Goal: Obtain resource: Obtain resource

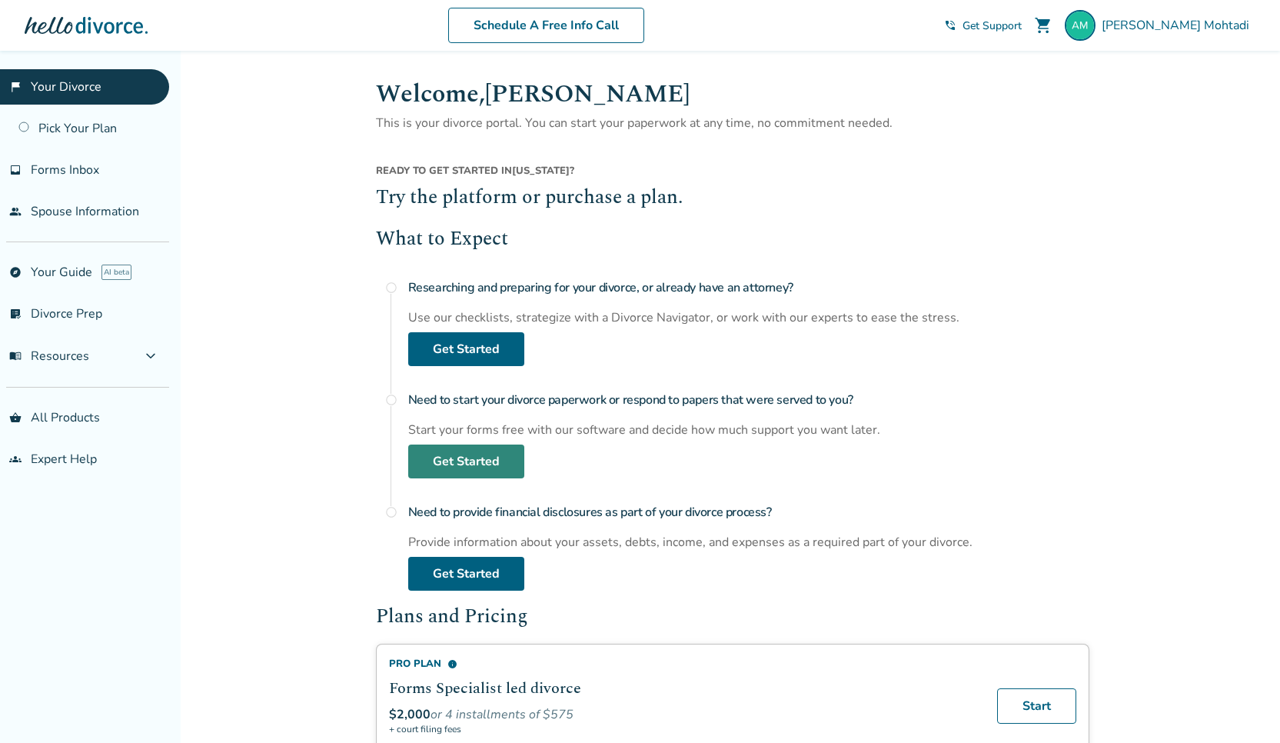
click at [467, 468] on link "Get Started" at bounding box center [466, 461] width 116 height 34
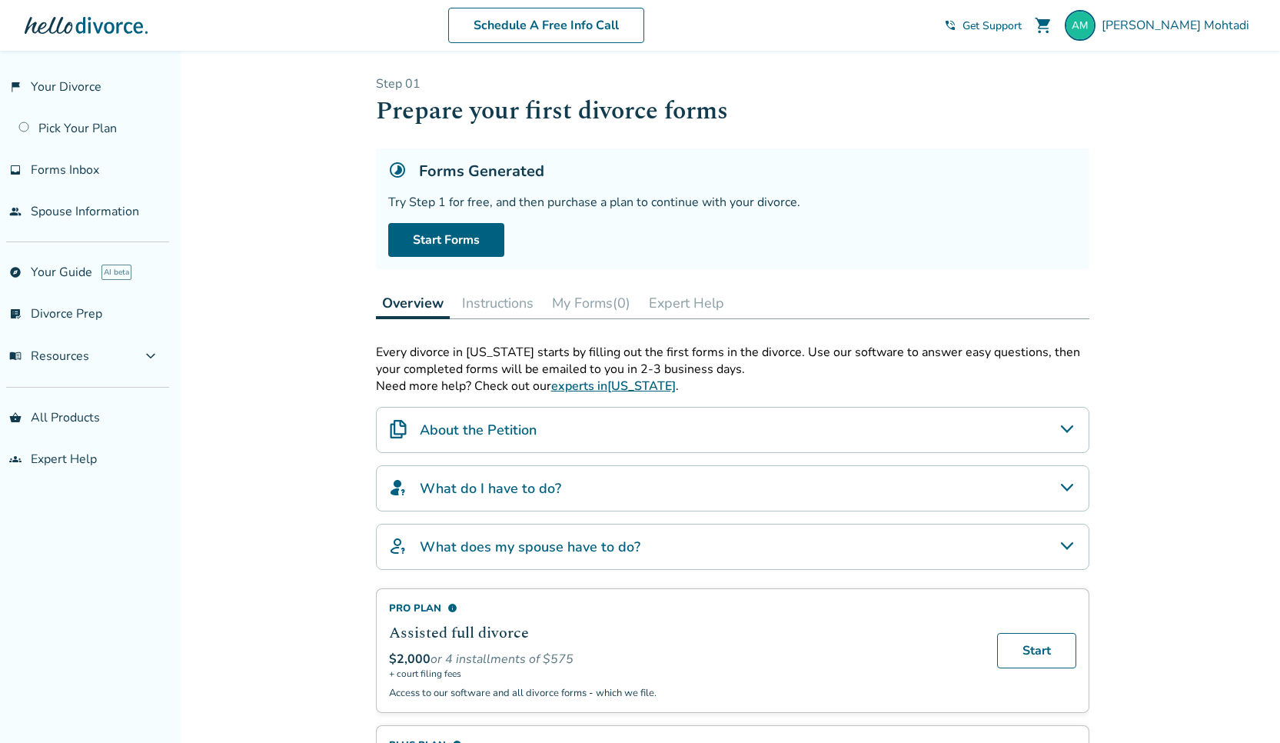
click at [1072, 438] on icon "About the Petition" at bounding box center [1067, 429] width 18 height 18
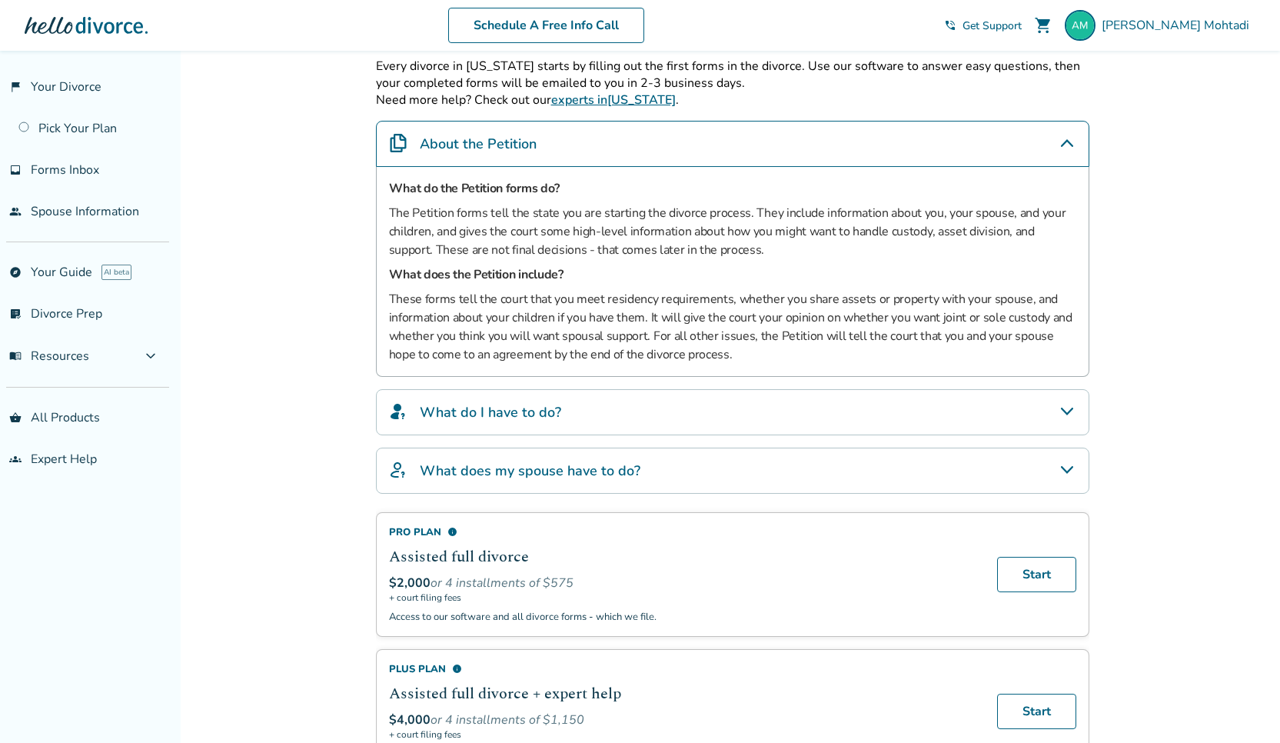
scroll to position [295, 0]
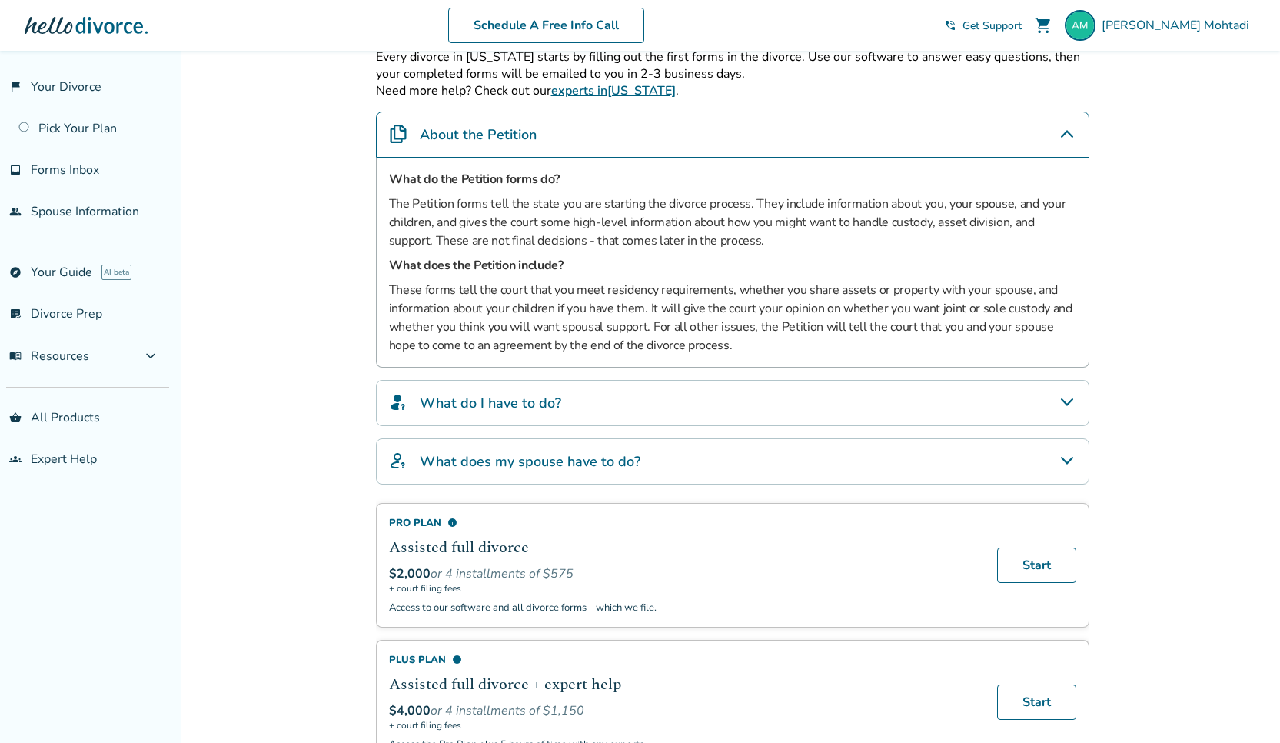
click at [1066, 400] on icon "What do I have to do?" at bounding box center [1067, 402] width 18 height 18
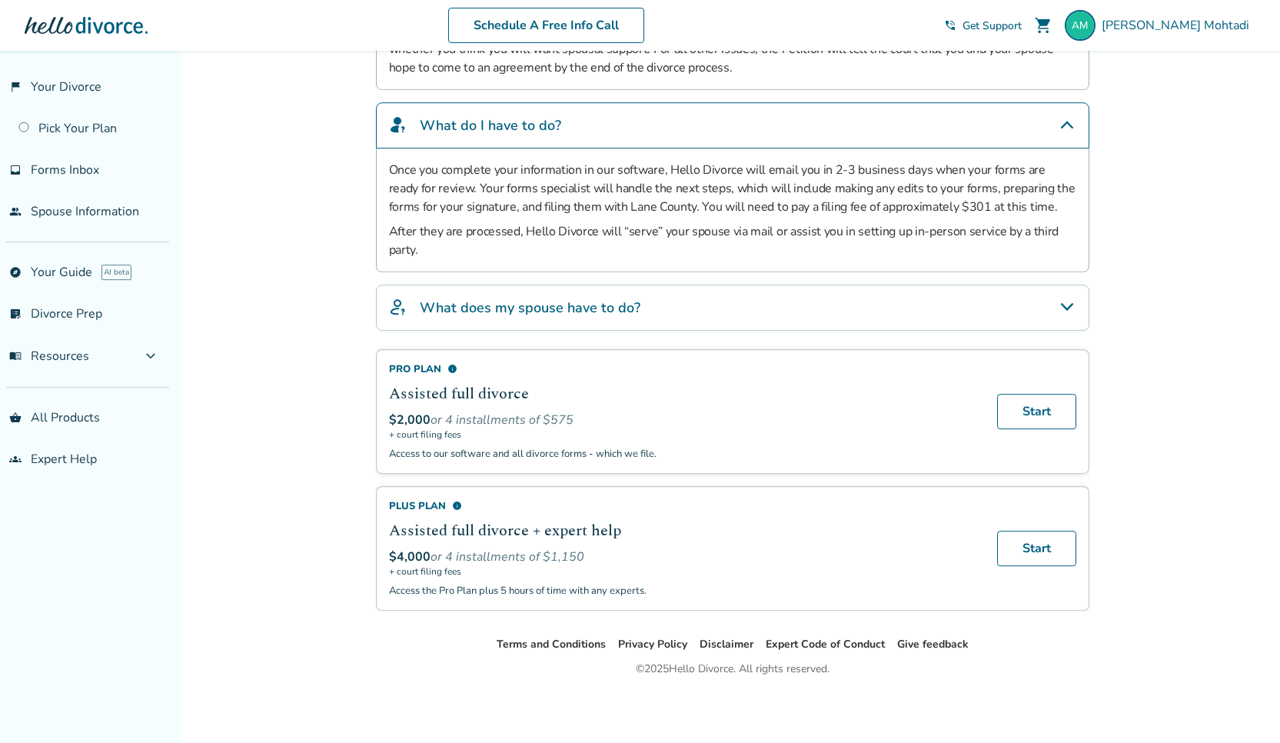
scroll to position [582, 0]
click at [1061, 303] on icon "What does my spouse have to do?" at bounding box center [1067, 307] width 18 height 18
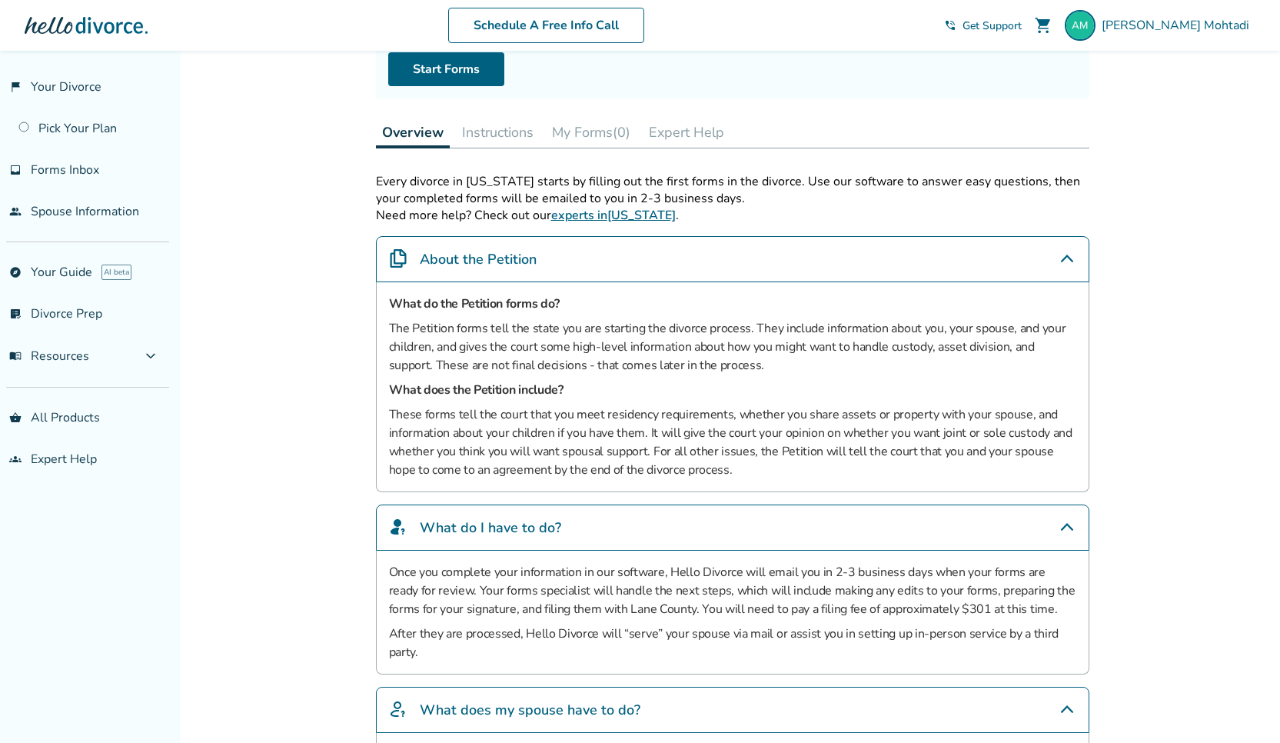
scroll to position [0, 0]
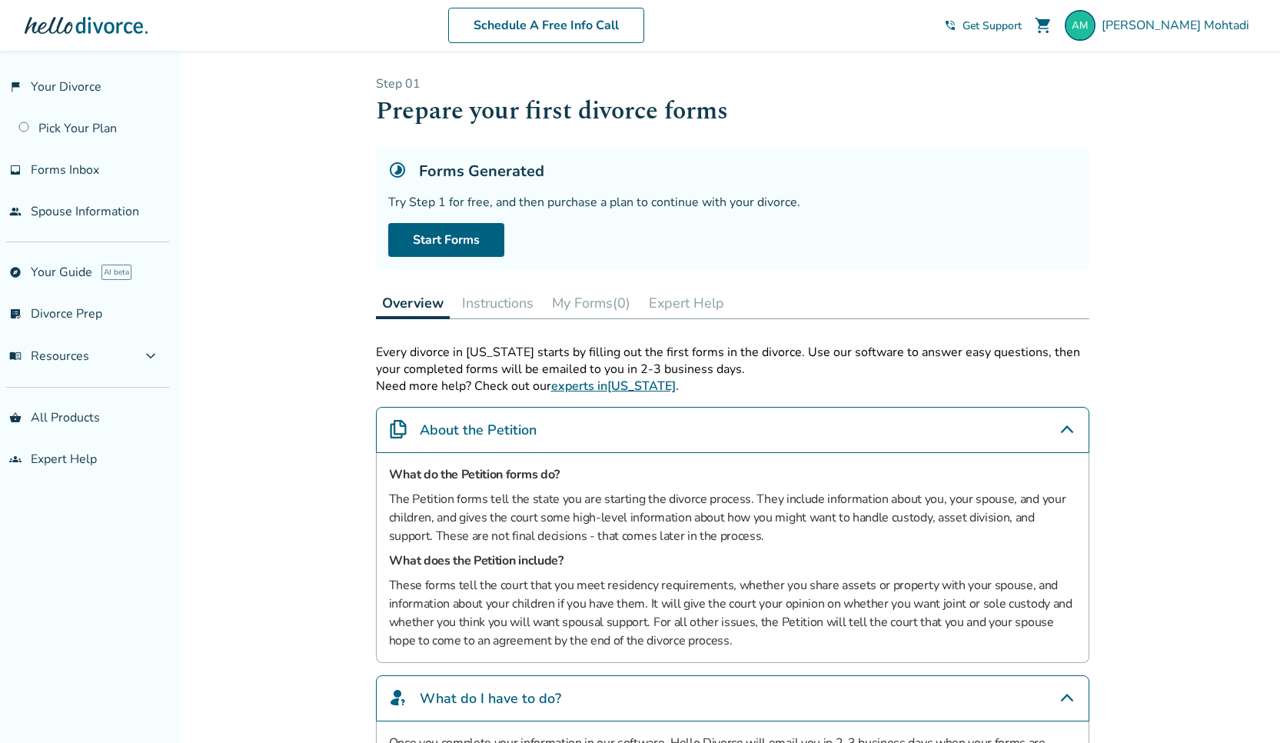
click at [506, 303] on button "Instructions" at bounding box center [498, 303] width 84 height 31
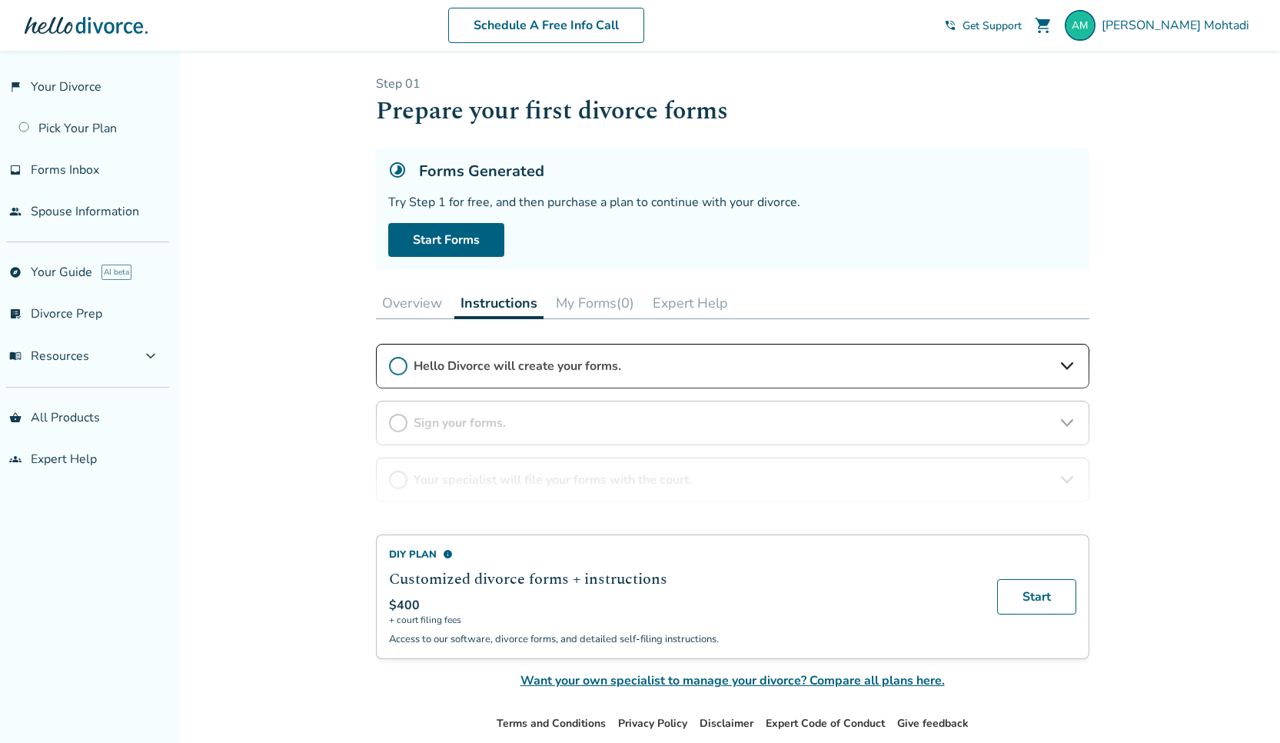
click at [1069, 426] on div "DIY Plan info Customized divorce forms + instructions $400 + court filing fees …" at bounding box center [733, 517] width 714 height 346
click at [1067, 371] on div "DIY Plan info Customized divorce forms + instructions $400 + court filing fees …" at bounding box center [733, 517] width 714 height 346
click at [1066, 371] on div "DIY Plan info Customized divorce forms + instructions $400 + court filing fees …" at bounding box center [733, 517] width 714 height 346
click at [579, 301] on button "My Forms (0)" at bounding box center [595, 303] width 91 height 31
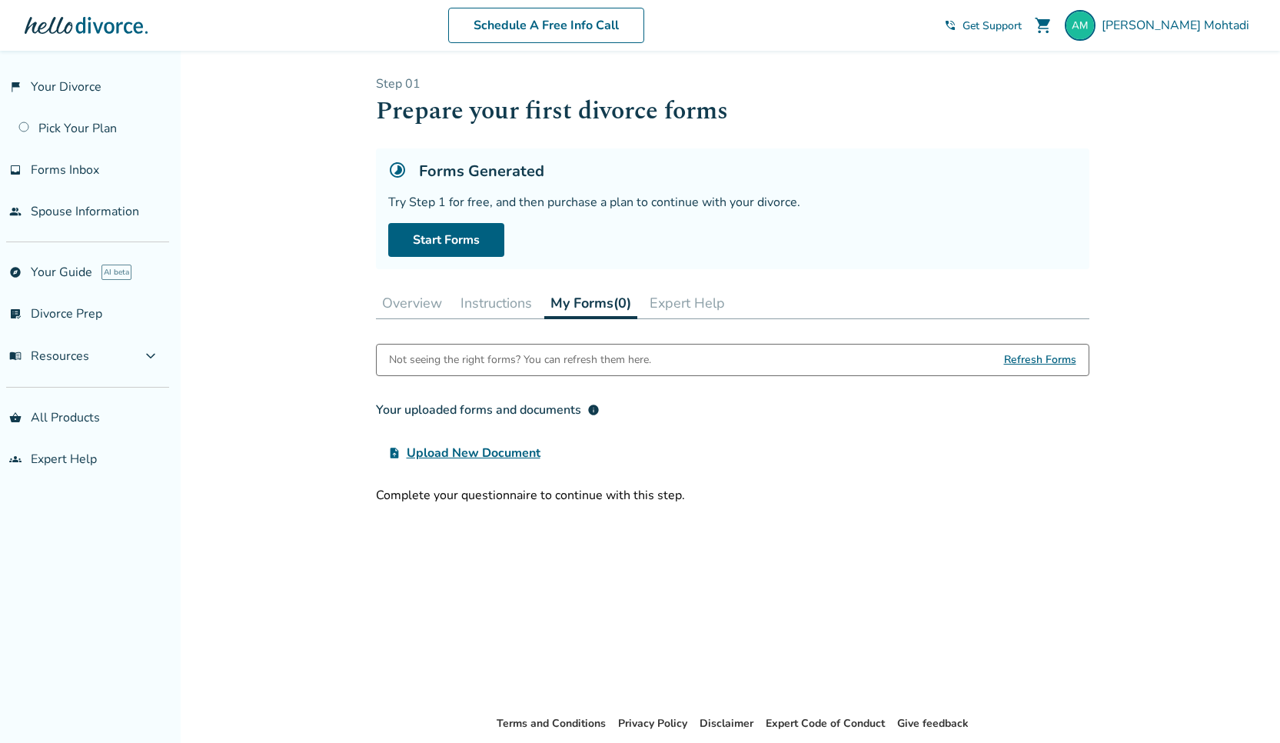
click at [492, 303] on button "Instructions" at bounding box center [496, 303] width 84 height 31
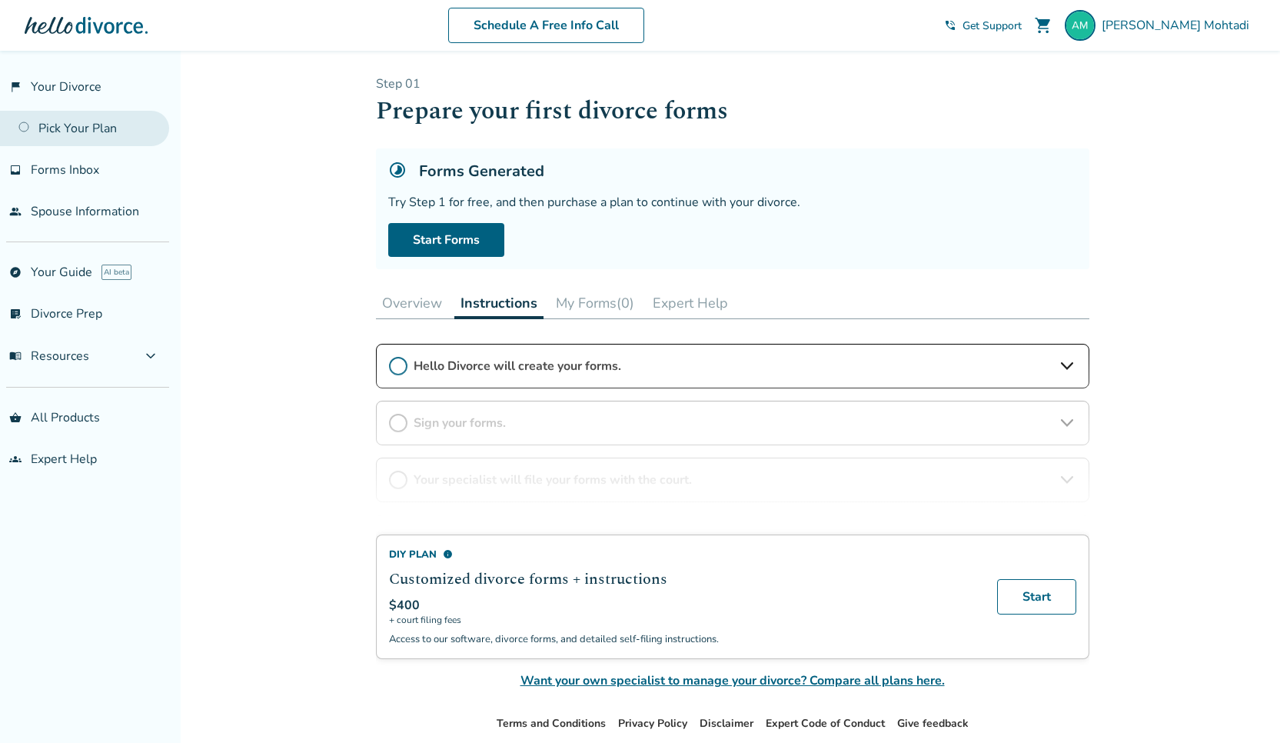
click at [87, 131] on link "Pick Your Plan" at bounding box center [84, 128] width 169 height 35
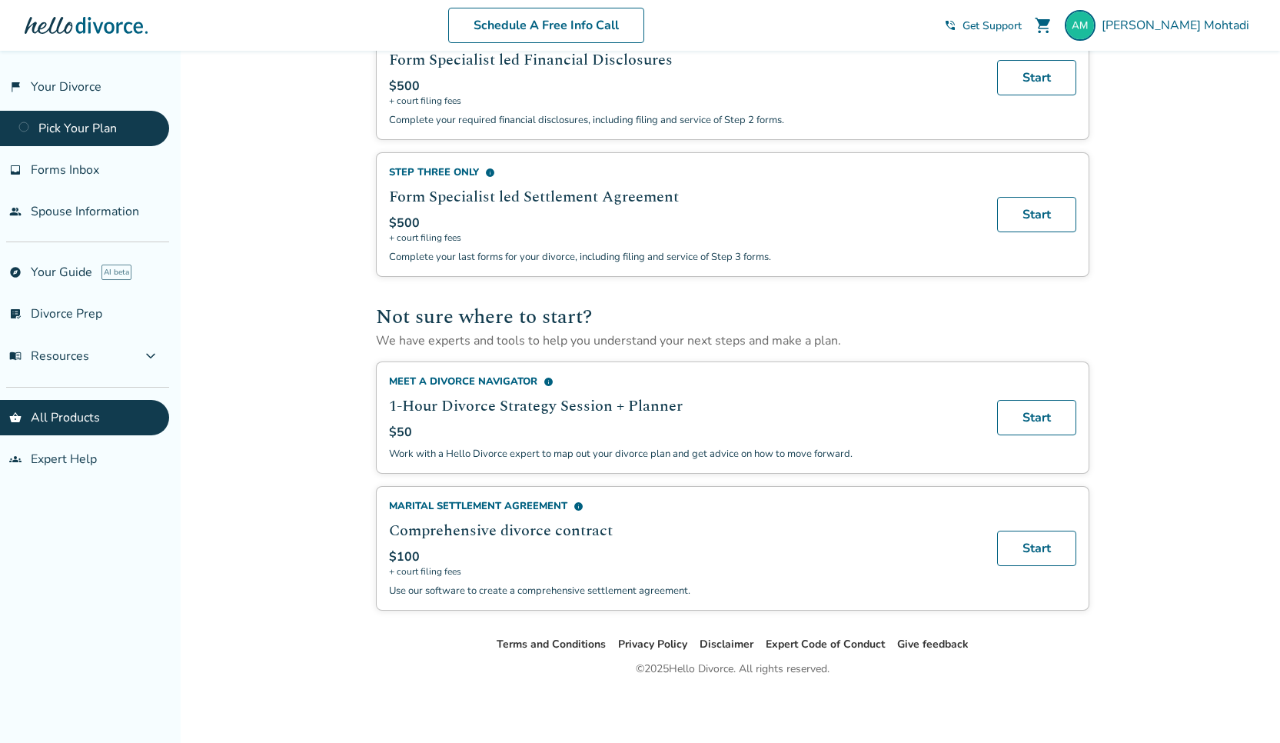
scroll to position [680, 0]
click at [514, 504] on div "Marital Settlement Agreement info" at bounding box center [684, 506] width 590 height 14
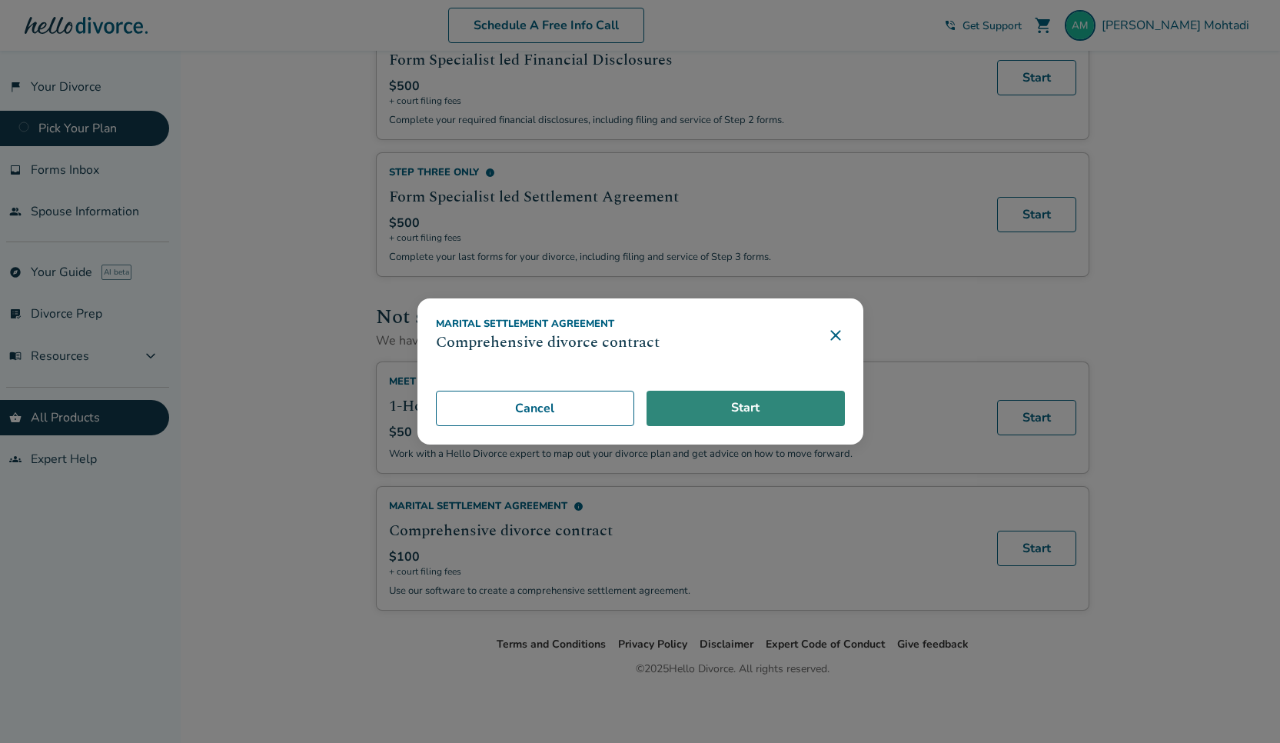
click at [760, 411] on link "Start" at bounding box center [746, 408] width 198 height 35
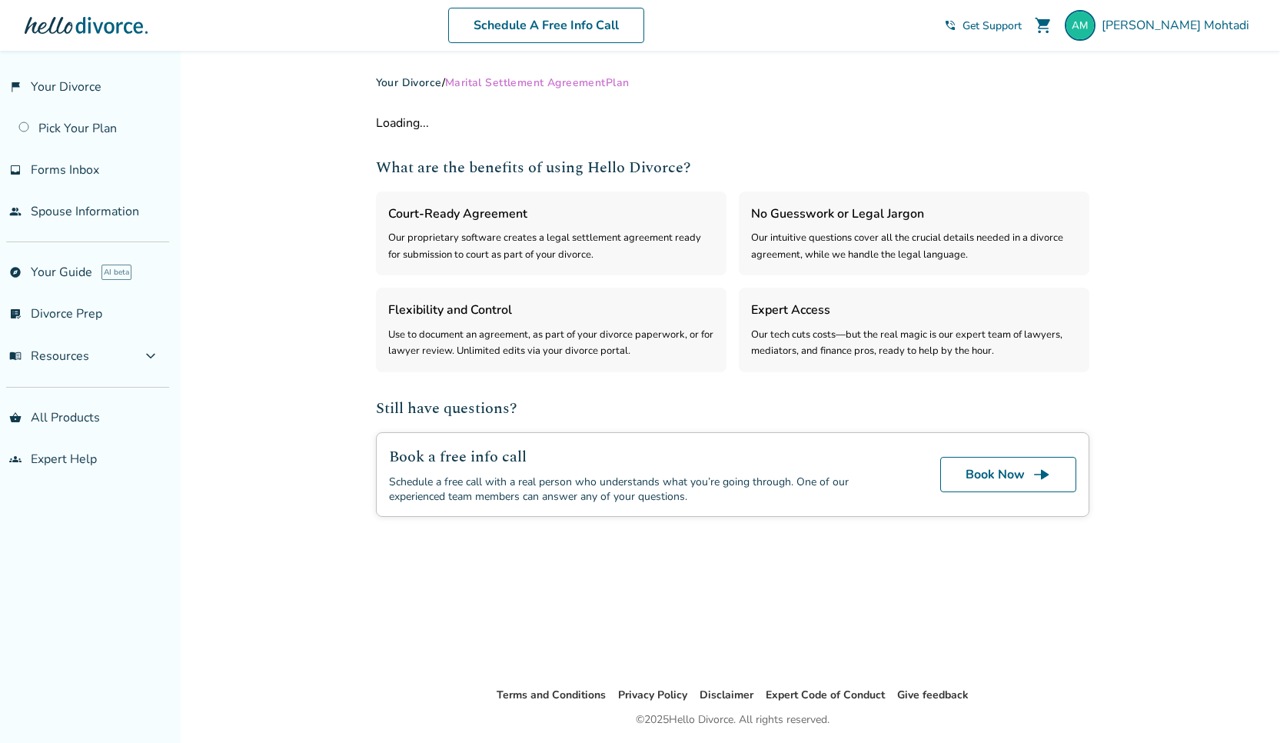
select select "***"
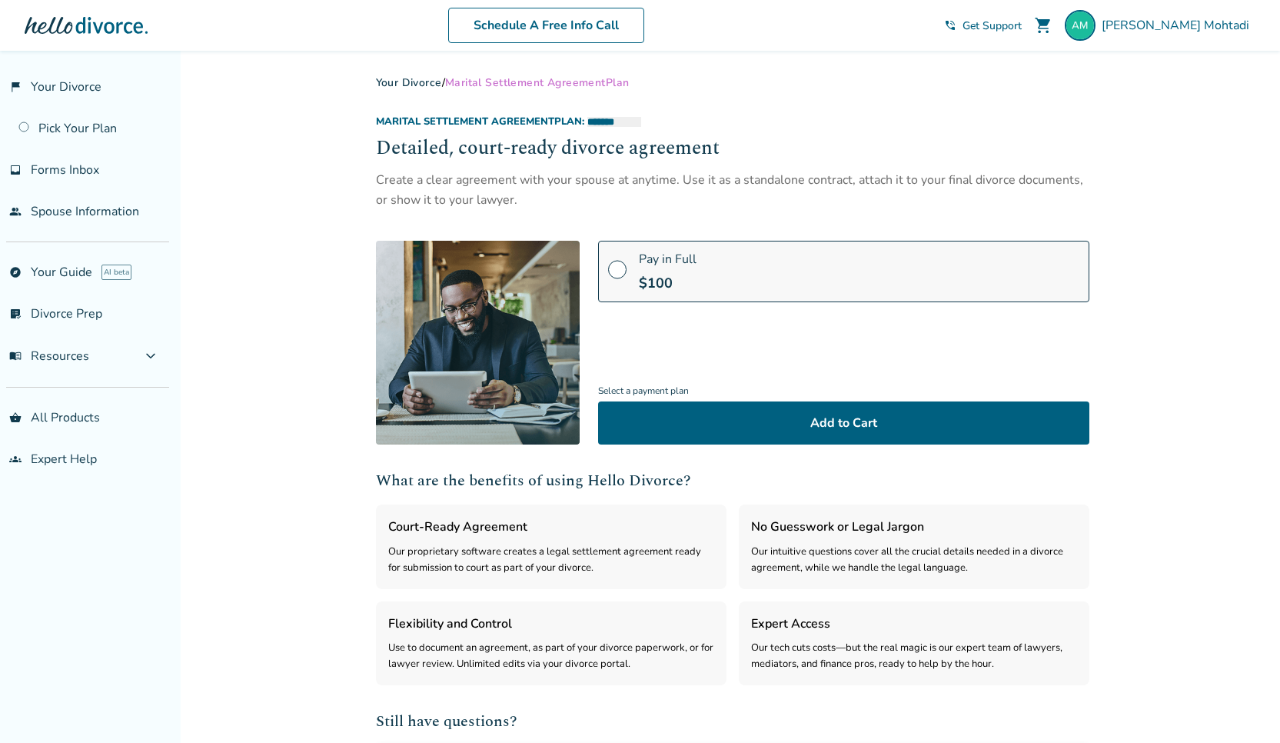
click at [416, 84] on link "Your Divorce" at bounding box center [409, 82] width 66 height 15
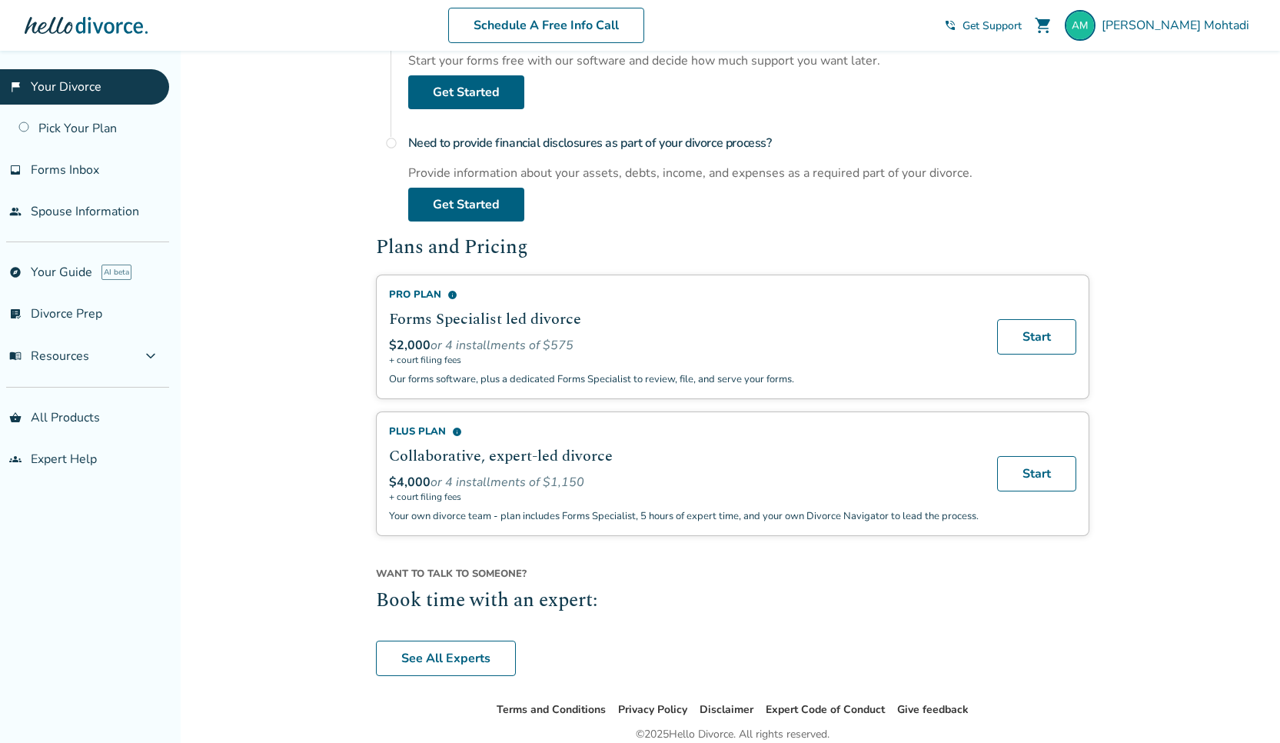
scroll to position [454, 0]
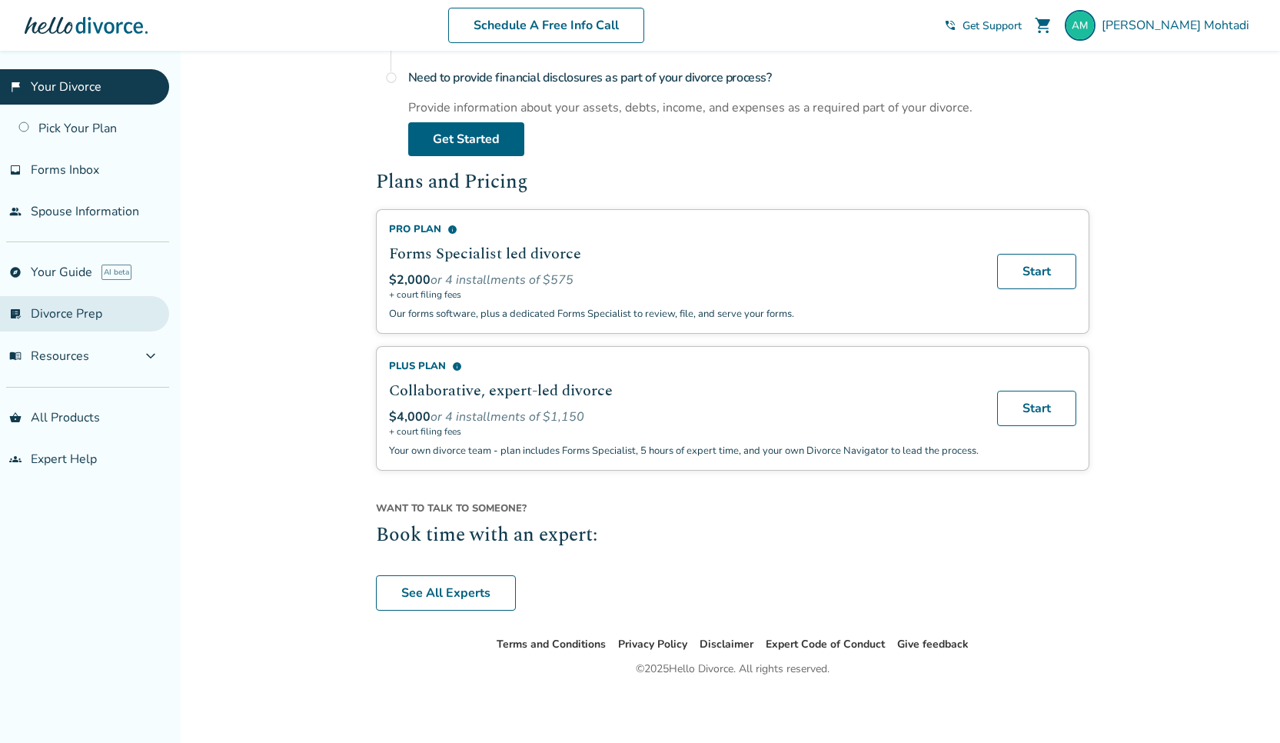
click at [53, 318] on link "list_alt_check Divorce Prep" at bounding box center [84, 313] width 169 height 35
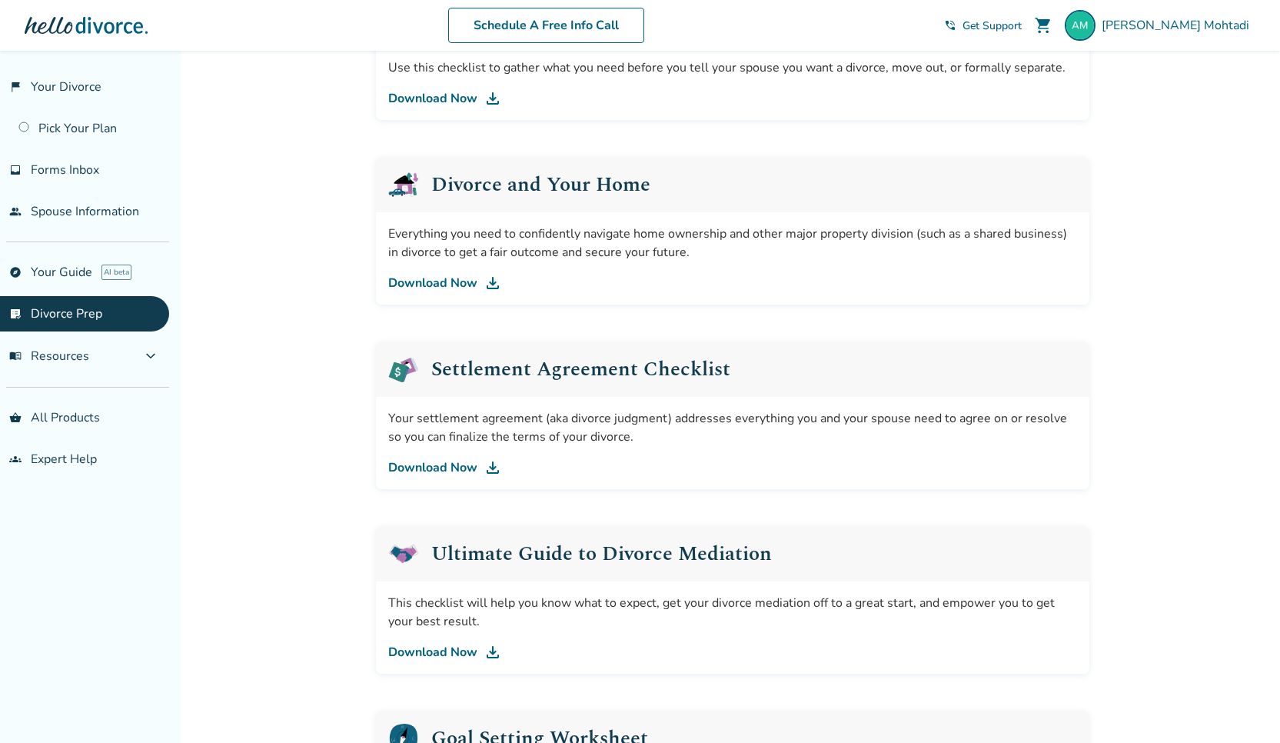
scroll to position [603, 0]
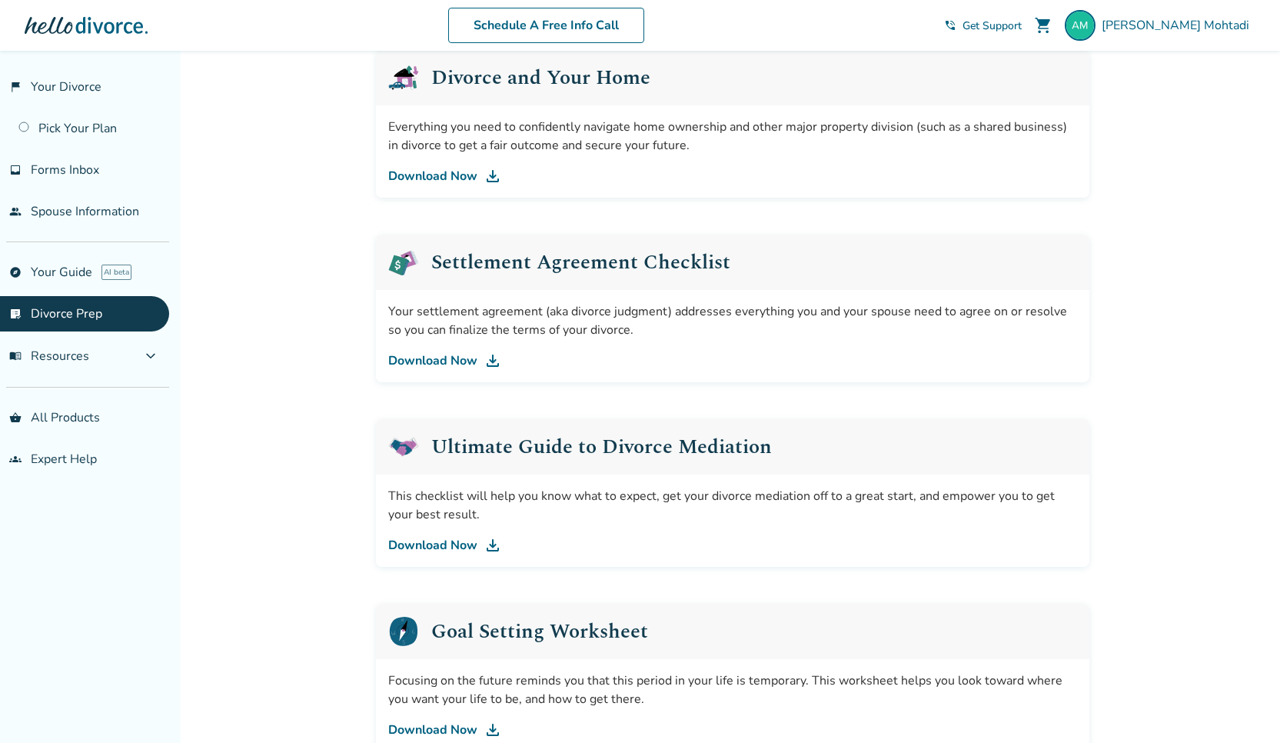
click at [425, 367] on link "Download Now" at bounding box center [732, 360] width 689 height 18
